Goal: Task Accomplishment & Management: Use online tool/utility

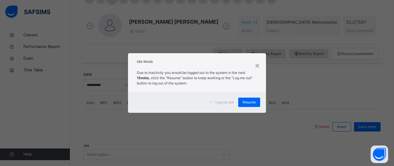
scroll to position [158, 0]
click at [253, 97] on div "Log me out Resume" at bounding box center [197, 102] width 138 height 21
click at [251, 100] on span "Resume" at bounding box center [249, 102] width 13 height 5
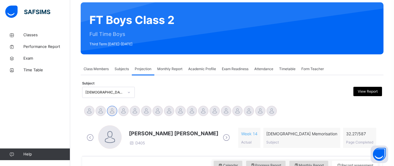
scroll to position [58, 0]
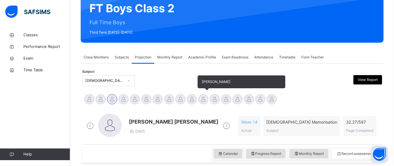
click at [204, 97] on div at bounding box center [203, 99] width 10 height 10
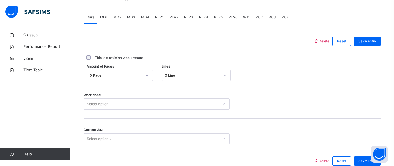
scroll to position [229, 0]
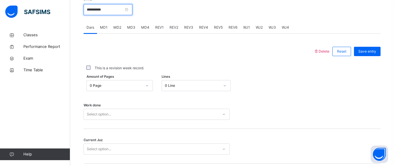
click at [94, 15] on input "**********" at bounding box center [108, 9] width 49 height 11
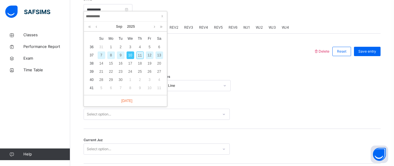
click at [120, 52] on div "9" at bounding box center [121, 55] width 8 height 8
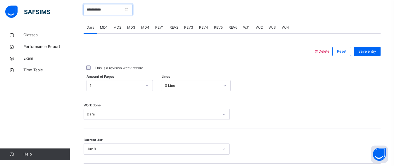
click at [125, 10] on input "**********" at bounding box center [108, 9] width 49 height 11
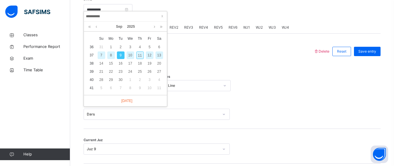
click at [129, 53] on div "10" at bounding box center [131, 55] width 8 height 8
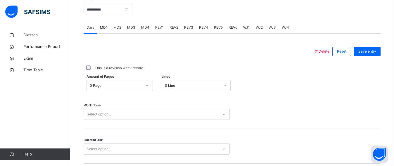
scroll to position [273, 0]
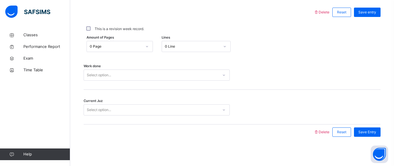
click at [100, 81] on div "Select option..." at bounding box center [157, 75] width 146 height 11
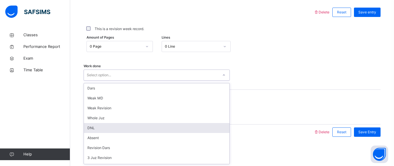
click at [90, 131] on div "DNL" at bounding box center [157, 128] width 146 height 10
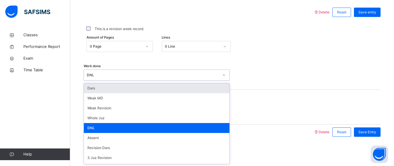
click at [116, 80] on div "DNL" at bounding box center [157, 75] width 146 height 11
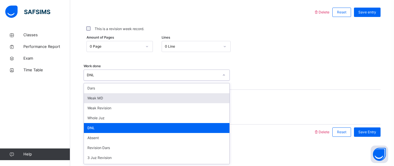
click at [96, 95] on div "Weak MD" at bounding box center [157, 98] width 146 height 10
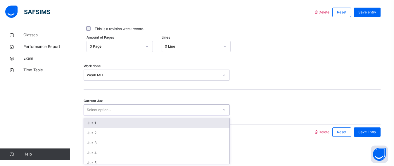
click at [92, 106] on div "Select option..." at bounding box center [99, 109] width 24 height 11
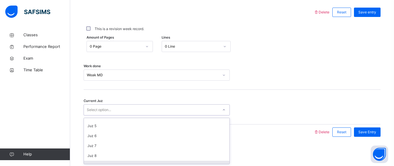
scroll to position [47, 0]
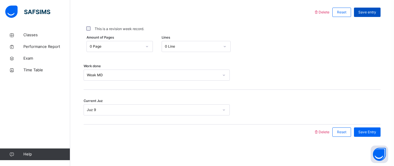
click at [367, 13] on span "Save entry" at bounding box center [367, 12] width 18 height 5
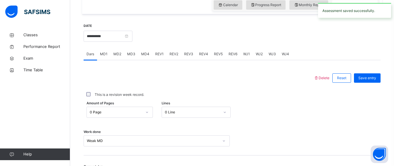
scroll to position [201, 0]
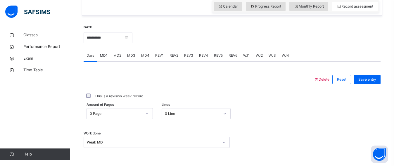
click at [106, 56] on div "MD1" at bounding box center [103, 56] width 13 height 12
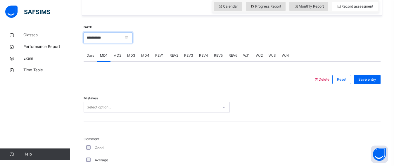
click at [103, 43] on input "**********" at bounding box center [108, 37] width 49 height 11
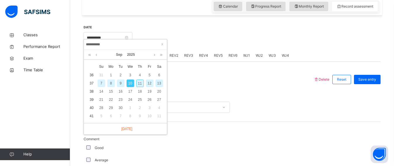
click at [118, 81] on div "9" at bounding box center [121, 83] width 8 height 8
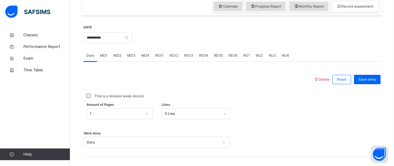
click at [144, 61] on div "MD4" at bounding box center [145, 56] width 14 height 12
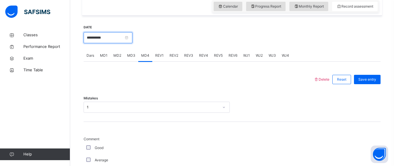
click at [118, 40] on input "**********" at bounding box center [108, 37] width 49 height 11
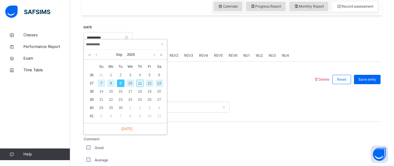
click at [132, 81] on div "10" at bounding box center [131, 83] width 8 height 8
type input "**********"
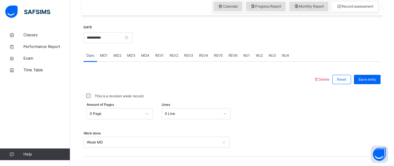
click at [105, 58] on span "MD1" at bounding box center [104, 55] width 8 height 5
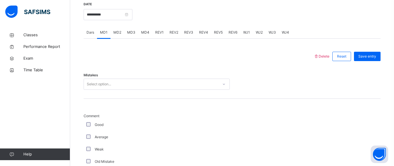
click at [118, 90] on div "Select option..." at bounding box center [157, 84] width 146 height 11
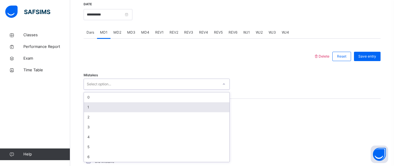
scroll to position [227, 0]
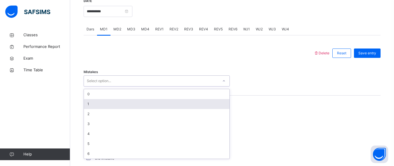
click at [108, 109] on div "1" at bounding box center [157, 104] width 146 height 10
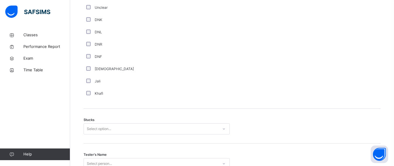
scroll to position [417, 0]
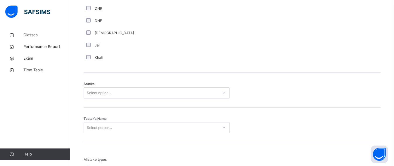
click at [97, 98] on div "Select option..." at bounding box center [157, 92] width 146 height 11
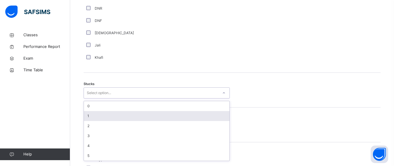
scroll to position [441, 0]
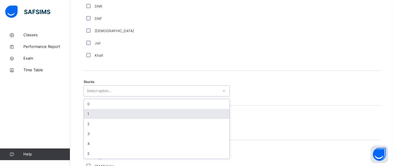
click at [94, 115] on div "1" at bounding box center [157, 114] width 146 height 10
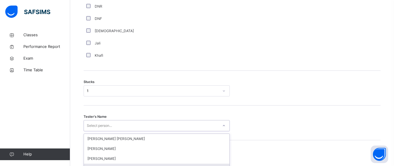
click at [93, 131] on div "option [PERSON_NAME] focused, 4 of 90. 90 results available. Use Up and Down to…" at bounding box center [157, 125] width 146 height 11
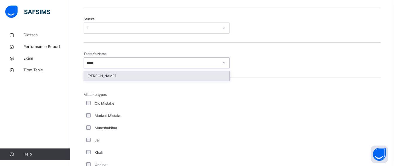
type input "***"
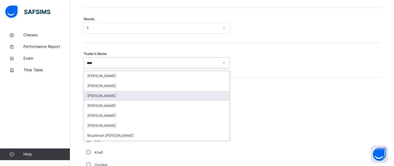
click at [109, 101] on div "[PERSON_NAME]" at bounding box center [157, 96] width 146 height 10
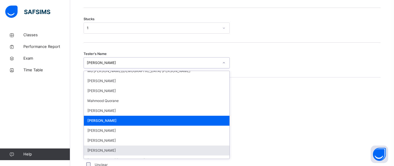
scroll to position [462, 0]
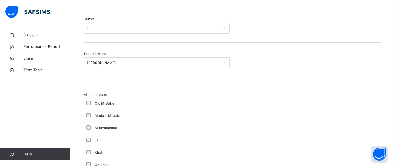
click at [303, 51] on div "Tester's Name [PERSON_NAME]" at bounding box center [232, 60] width 297 height 35
click at [358, 138] on div "Mistake types Old Mistake Marked Mistake Mutashabihat [PERSON_NAME] Unclear Cha…" at bounding box center [232, 137] width 297 height 91
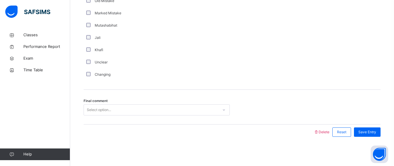
scroll to position [611, 0]
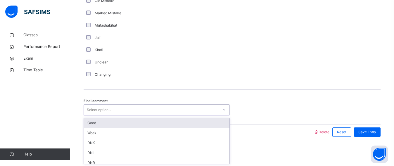
click at [116, 111] on div "Select option..." at bounding box center [151, 109] width 134 height 9
click at [113, 123] on div "Good" at bounding box center [157, 123] width 146 height 10
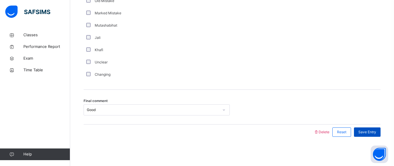
click at [366, 132] on span "Save Entry" at bounding box center [367, 131] width 18 height 5
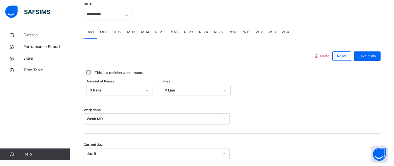
scroll to position [223, 0]
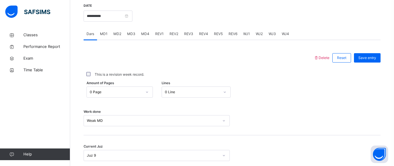
click at [140, 36] on div "MD4" at bounding box center [145, 34] width 14 height 12
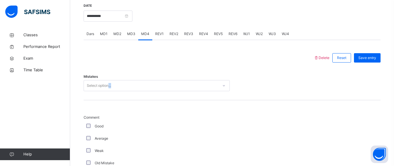
drag, startPoint x: 110, startPoint y: 99, endPoint x: 109, endPoint y: 89, distance: 9.4
click at [109, 89] on div "Mistakes Select option..." at bounding box center [232, 82] width 297 height 35
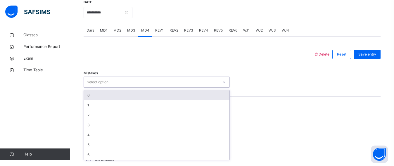
click at [109, 88] on div "Select option..." at bounding box center [99, 82] width 24 height 11
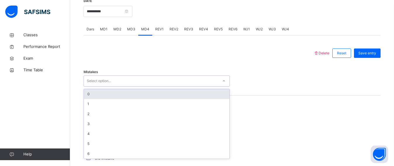
click at [87, 97] on div "0" at bounding box center [157, 94] width 146 height 10
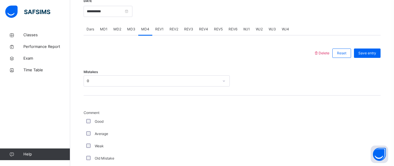
click at [87, 122] on div "Good" at bounding box center [157, 121] width 146 height 12
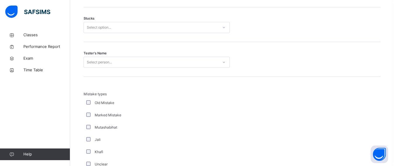
scroll to position [505, 0]
click at [113, 30] on div "Select option..." at bounding box center [151, 26] width 134 height 9
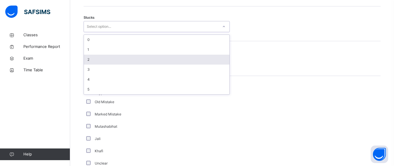
click at [89, 65] on div "2" at bounding box center [157, 60] width 146 height 10
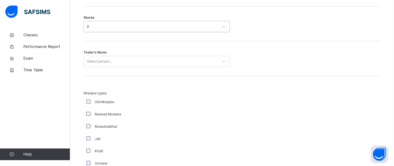
click at [88, 65] on div "Select person..." at bounding box center [99, 61] width 25 height 11
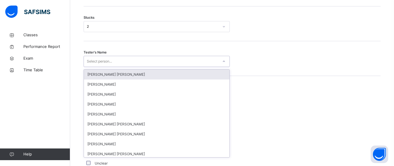
click at [90, 67] on div "Select person..." at bounding box center [99, 61] width 25 height 11
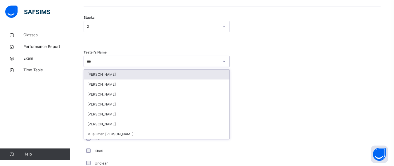
type input "***"
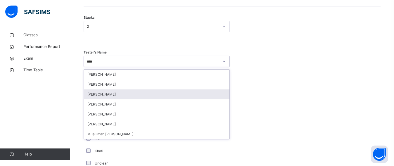
click at [93, 98] on div "[PERSON_NAME]" at bounding box center [157, 94] width 146 height 10
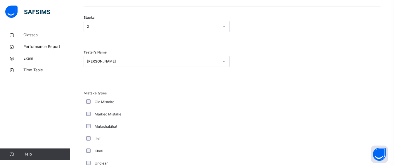
click at [333, 86] on div "Mistake types Old Mistake Marked Mistake Mutashabihat [PERSON_NAME] Unclear Cha…" at bounding box center [232, 133] width 297 height 115
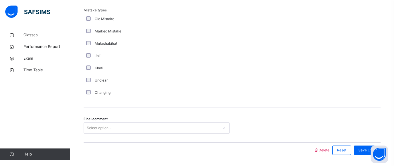
scroll to position [611, 0]
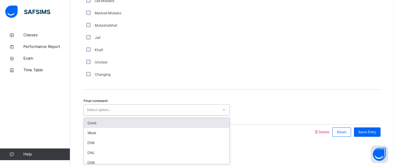
click at [226, 112] on div at bounding box center [224, 109] width 10 height 9
click at [188, 120] on div "Good" at bounding box center [157, 123] width 146 height 10
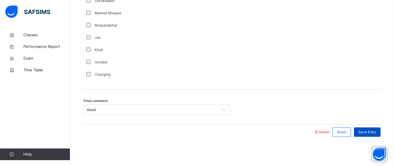
click at [373, 133] on span "Save Entry" at bounding box center [367, 131] width 18 height 5
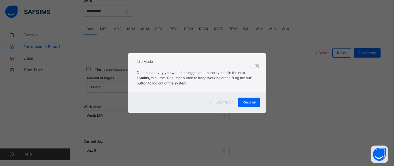
scroll to position [273, 0]
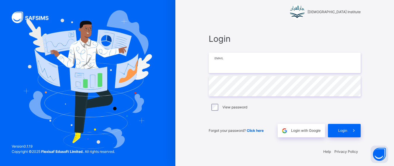
type input "**********"
